Goal: Task Accomplishment & Management: Use online tool/utility

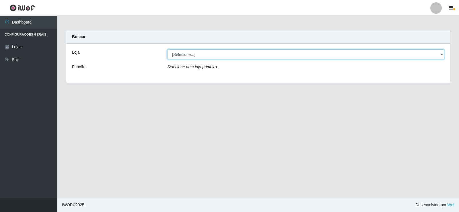
click at [187, 52] on select "[Selecione...] SuperFácil Atacado - [GEOGRAPHIC_DATA]" at bounding box center [305, 54] width 277 height 10
select select "504"
click at [167, 49] on select "[Selecione...] SuperFácil Atacado - [GEOGRAPHIC_DATA]" at bounding box center [305, 54] width 277 height 10
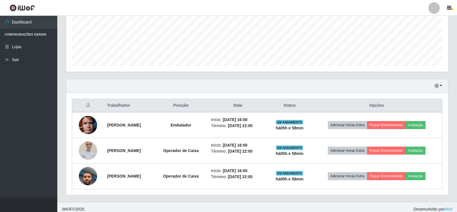
scroll to position [143, 0]
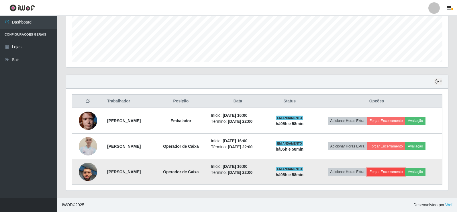
click at [399, 172] on button "Forçar Encerramento" at bounding box center [386, 172] width 38 height 8
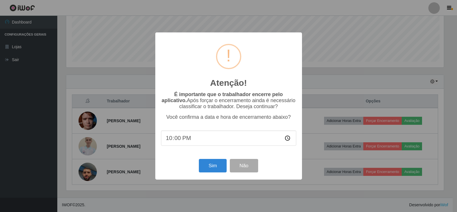
scroll to position [119, 379]
click at [215, 168] on button "Sim" at bounding box center [214, 165] width 28 height 13
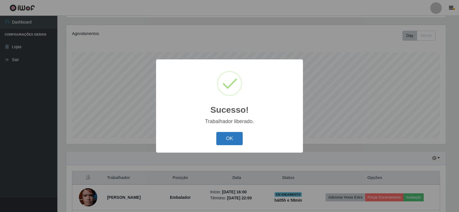
click at [231, 138] on button "OK" at bounding box center [229, 138] width 27 height 13
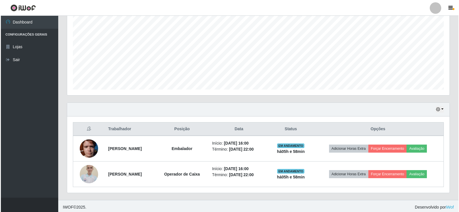
scroll to position [118, 0]
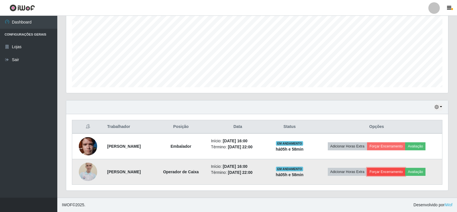
click at [394, 170] on button "Forçar Encerramento" at bounding box center [386, 172] width 38 height 8
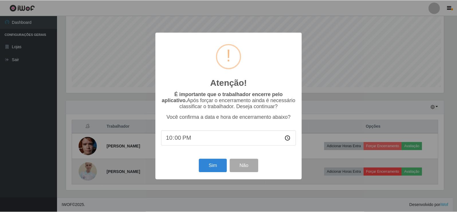
scroll to position [119, 379]
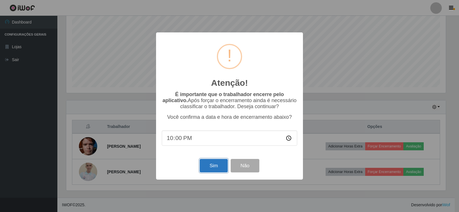
click at [212, 168] on button "Sim" at bounding box center [214, 165] width 28 height 13
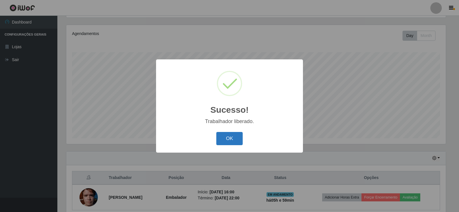
click at [222, 132] on button "OK" at bounding box center [229, 138] width 27 height 13
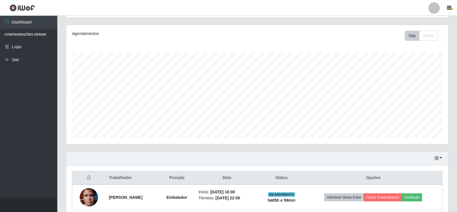
scroll to position [92, 0]
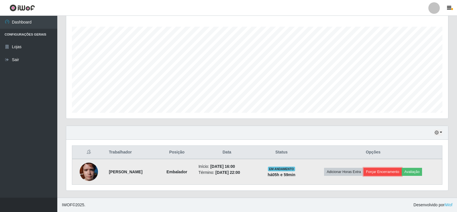
click at [385, 170] on button "Forçar Encerramento" at bounding box center [383, 172] width 38 height 8
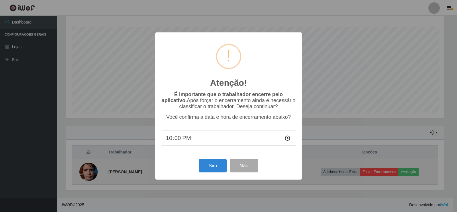
scroll to position [119, 379]
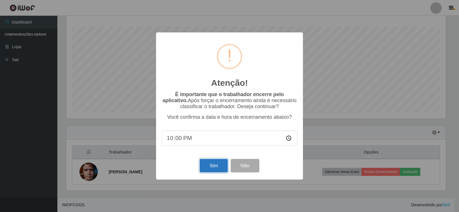
click at [209, 165] on button "Sim" at bounding box center [214, 165] width 28 height 13
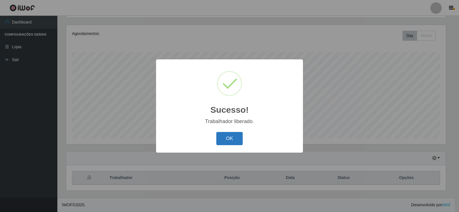
click at [232, 134] on button "OK" at bounding box center [229, 138] width 27 height 13
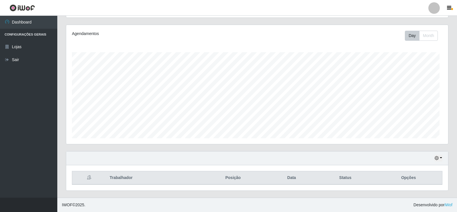
scroll to position [119, 382]
